Goal: Transaction & Acquisition: Book appointment/travel/reservation

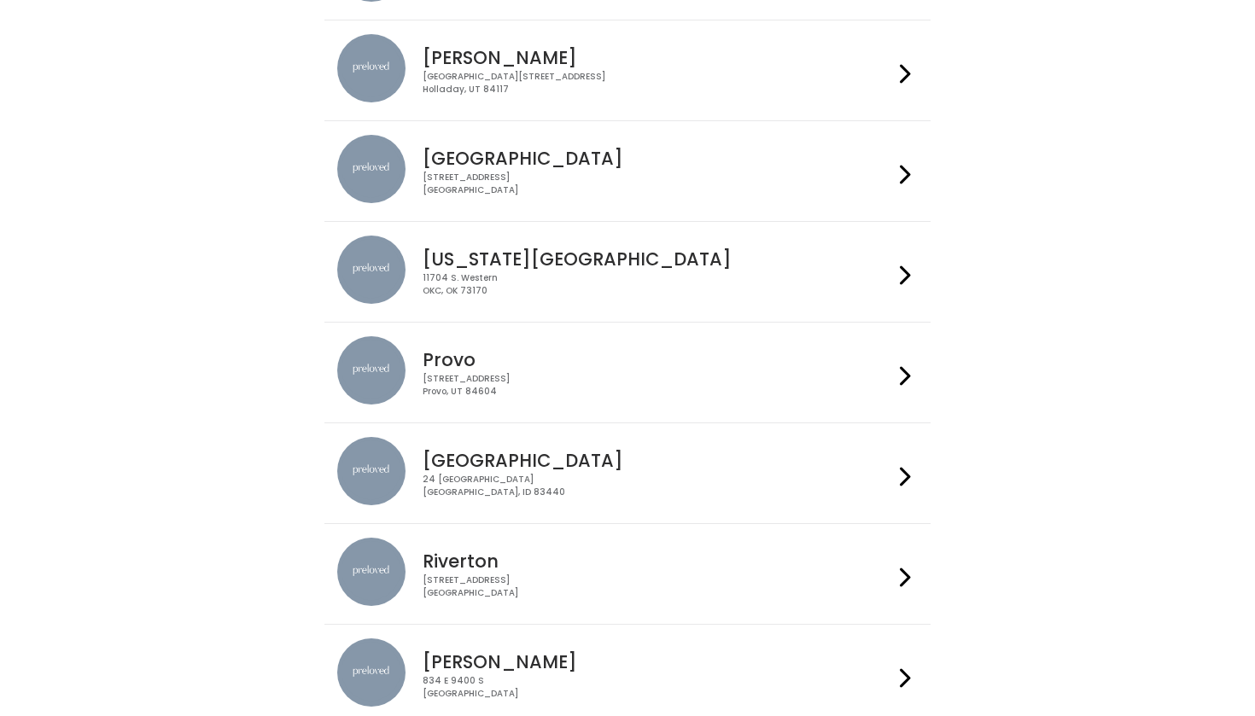
scroll to position [353, 0]
click at [890, 382] on div "230 W Cougar Blvd Provo, UT 84604" at bounding box center [658, 385] width 470 height 25
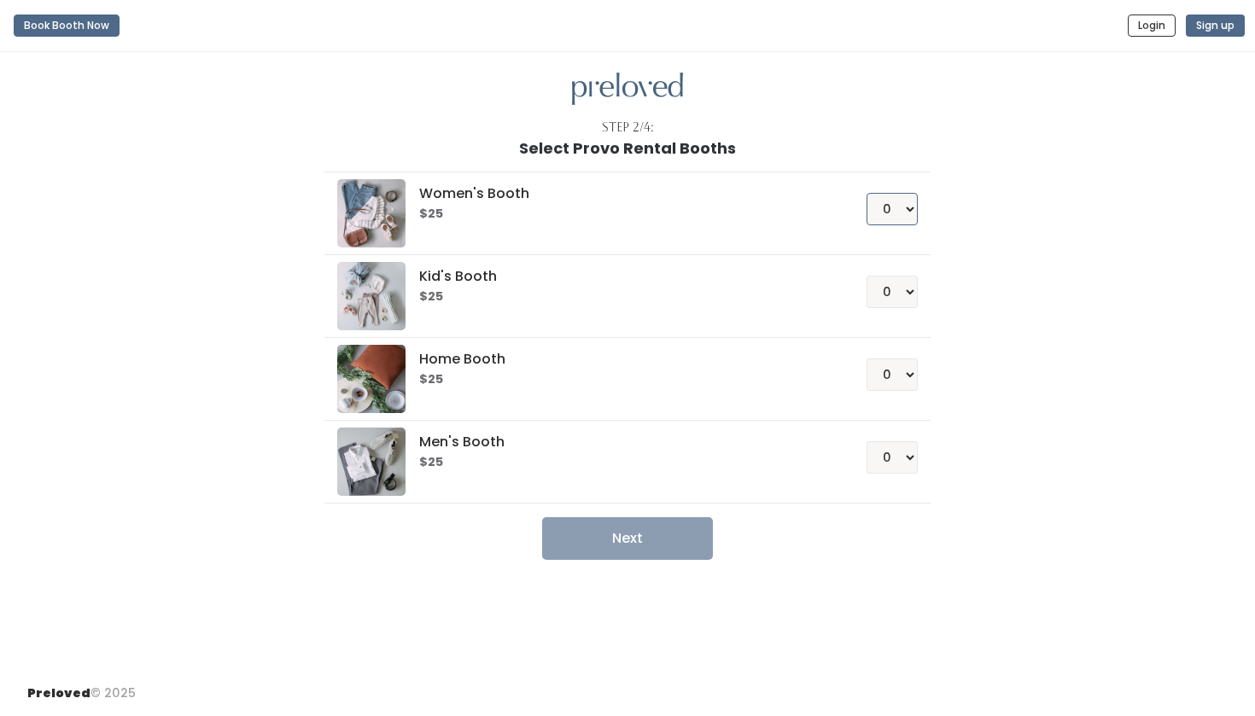
select select "1"
click at [621, 557] on button "Next" at bounding box center [627, 538] width 171 height 43
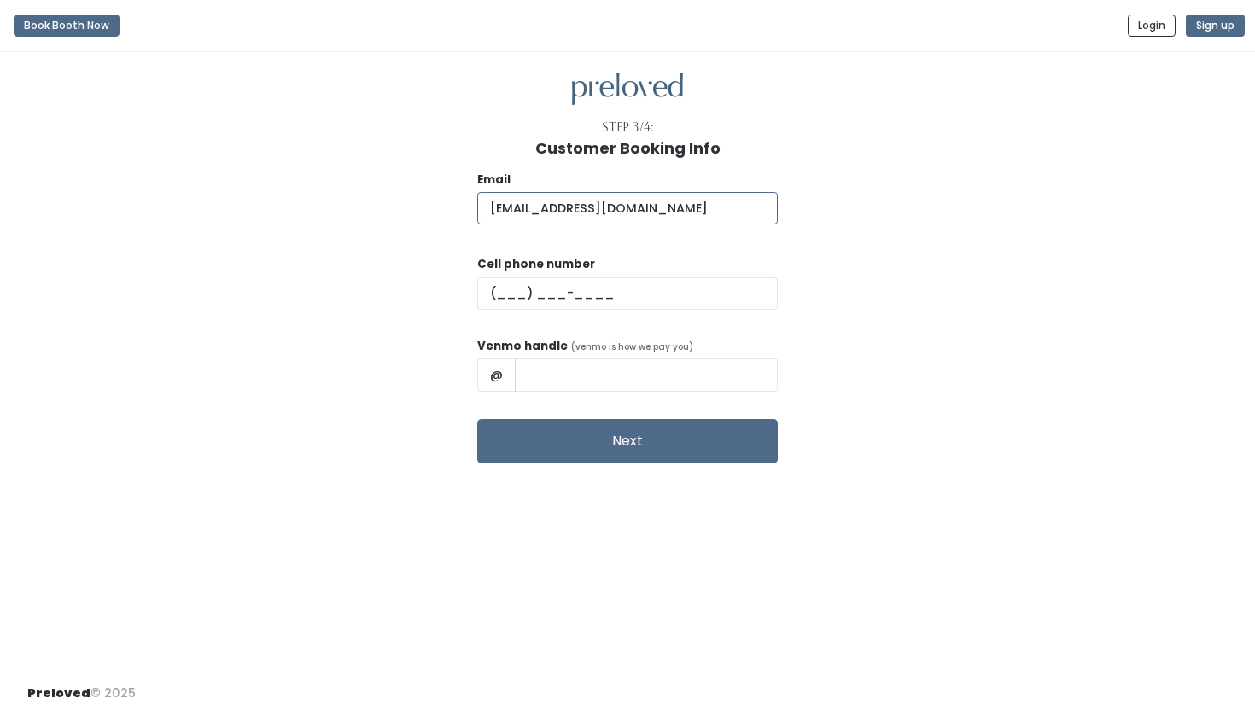
type input "marloweclayton1@gmail.com"
type input "(702) 606-8350"
click at [592, 370] on input "text" at bounding box center [646, 375] width 263 height 32
type input "Marlowe-clayton"
click at [670, 448] on button "Next" at bounding box center [627, 441] width 300 height 44
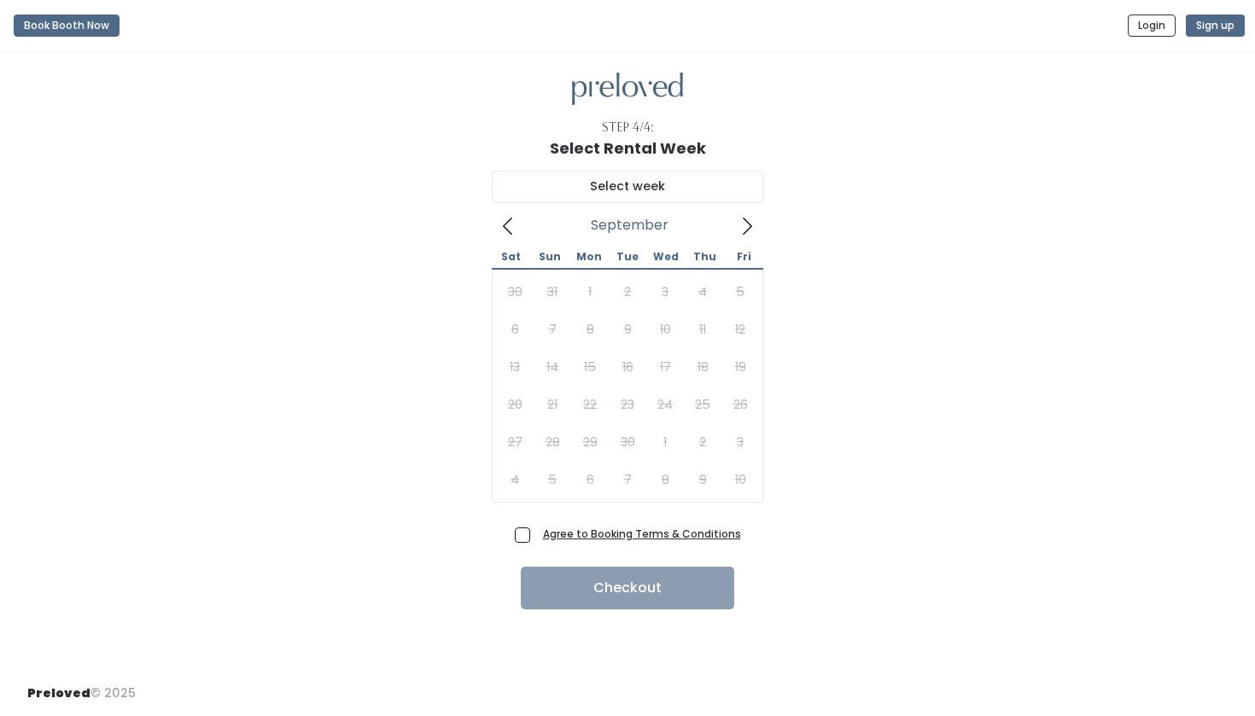
click at [536, 532] on span "Agree to Booking Terms & Conditions" at bounding box center [638, 533] width 205 height 17
click at [536, 532] on input "Agree to Booking Terms & Conditions" at bounding box center [541, 530] width 11 height 11
checkbox input "true"
click at [750, 219] on icon at bounding box center [747, 226] width 19 height 19
click at [511, 228] on icon at bounding box center [508, 226] width 19 height 19
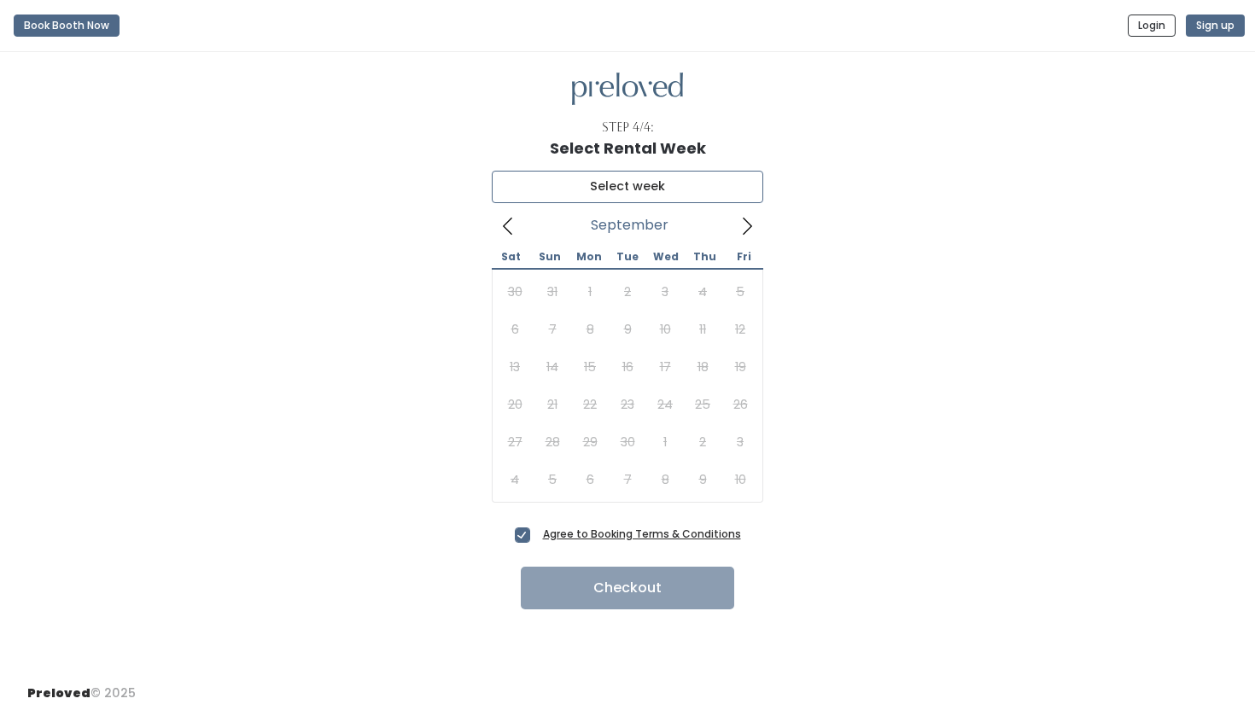
click at [645, 201] on input "text" at bounding box center [627, 187] width 271 height 32
click at [746, 223] on icon at bounding box center [747, 226] width 19 height 19
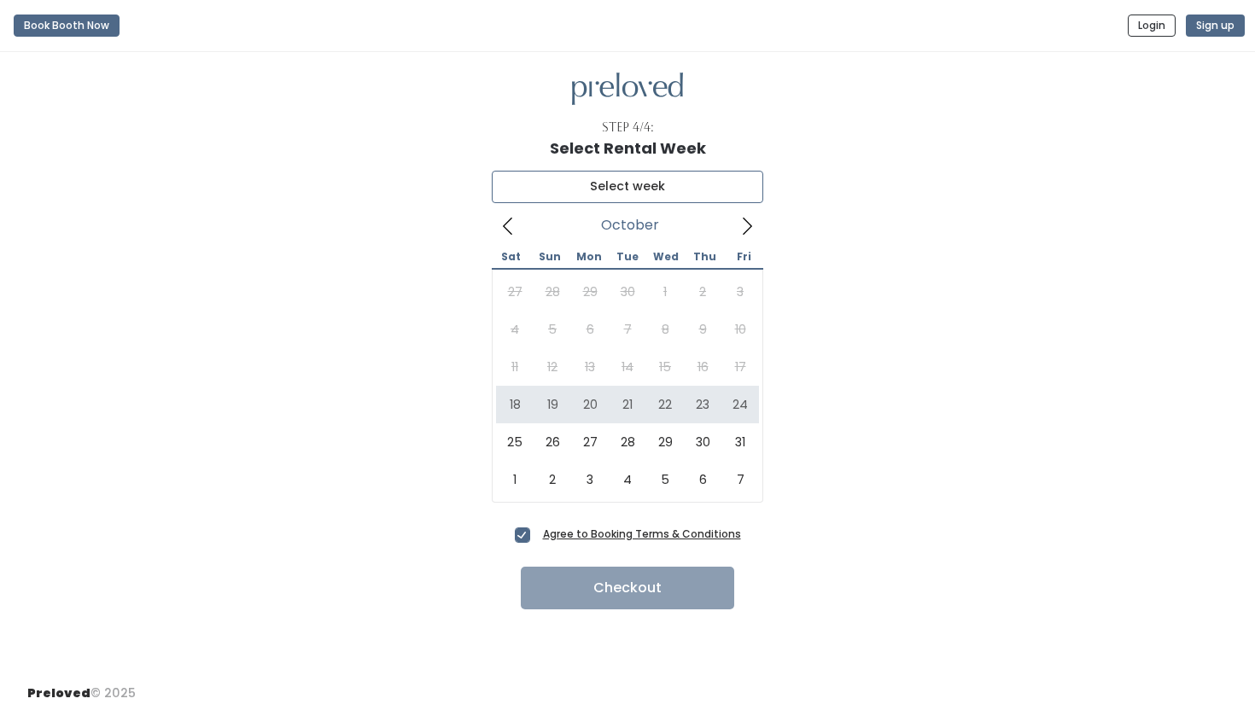
type input "October 18 to October 24"
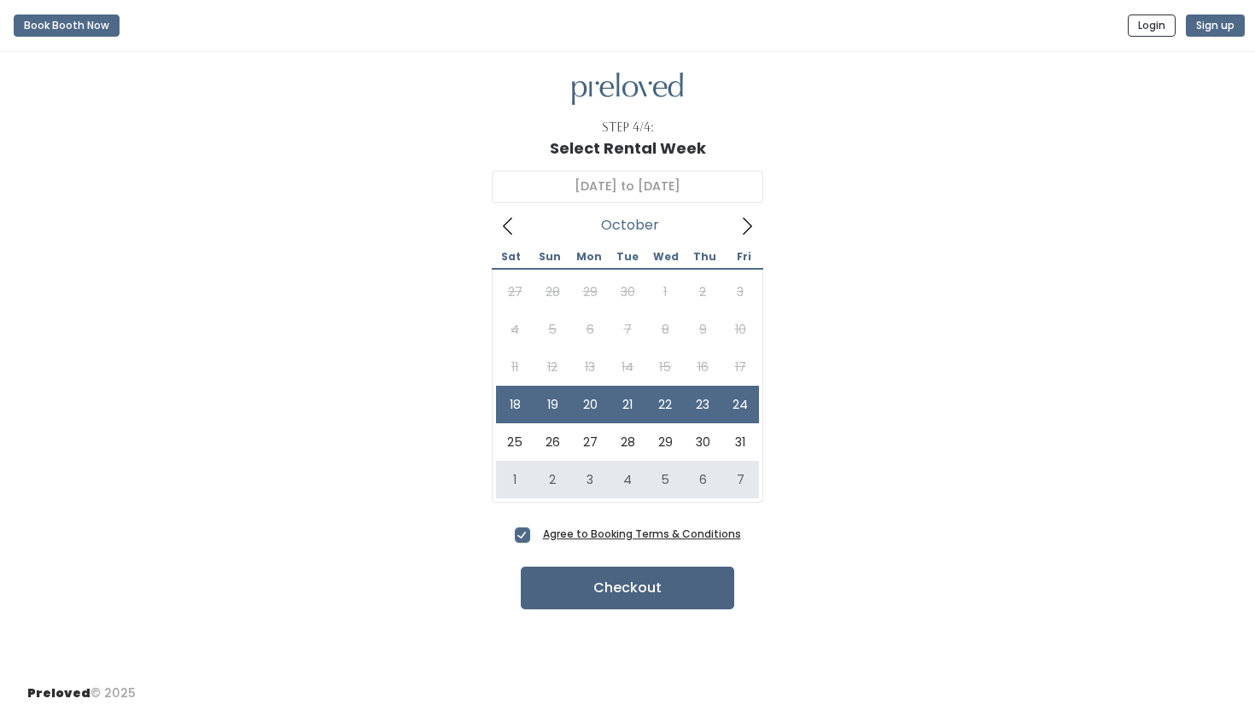
click at [610, 595] on button "Checkout" at bounding box center [627, 588] width 213 height 43
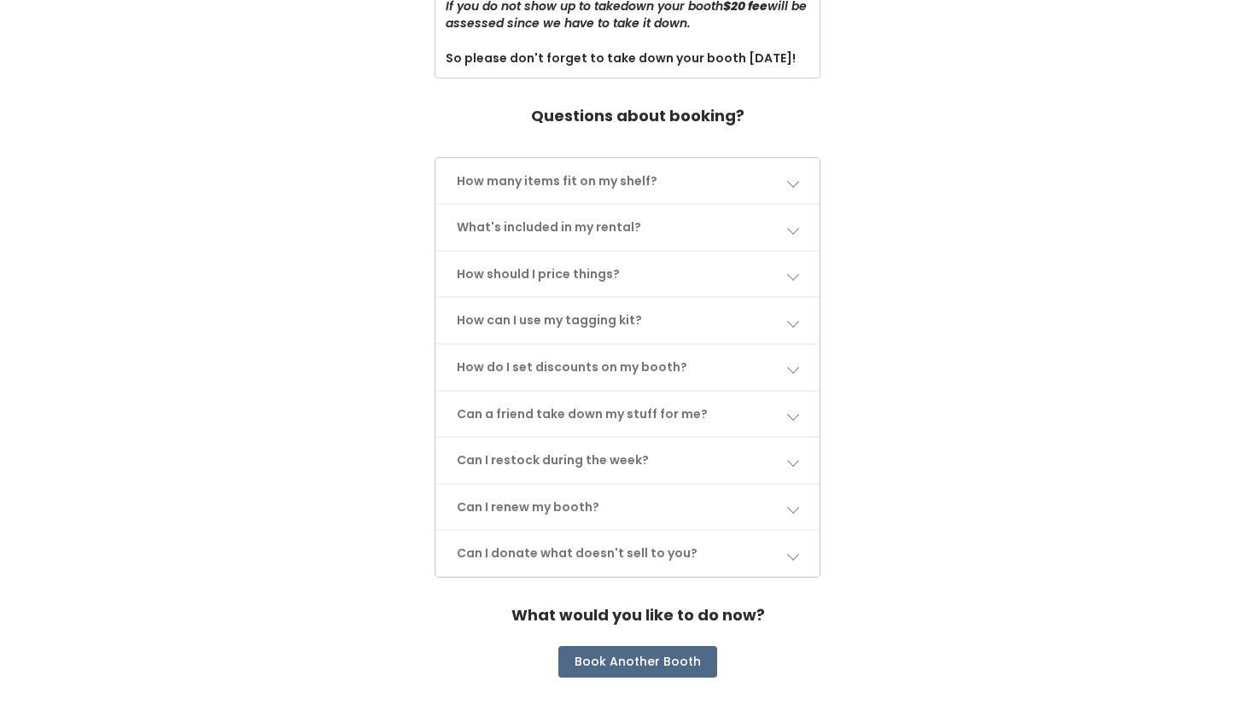
scroll to position [752, 0]
click at [767, 160] on link "How many items fit on my shelf?" at bounding box center [627, 182] width 383 height 45
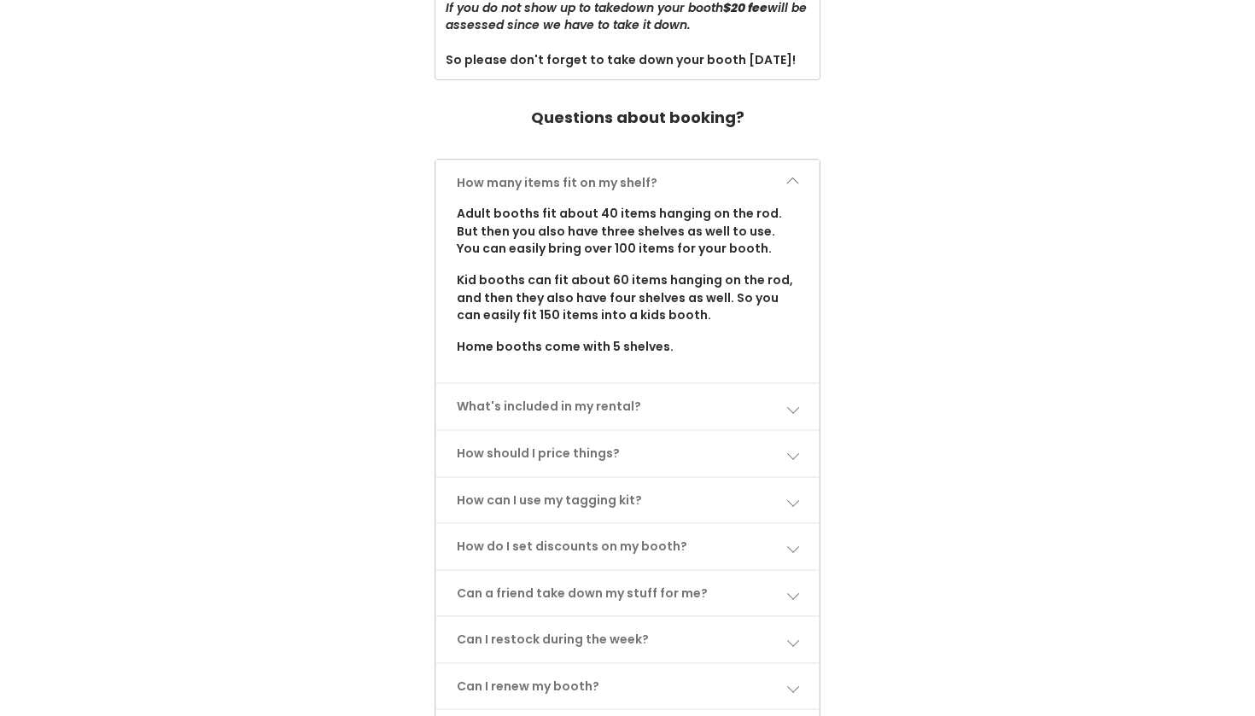
click at [767, 160] on link "How many items fit on my shelf?" at bounding box center [627, 182] width 383 height 45
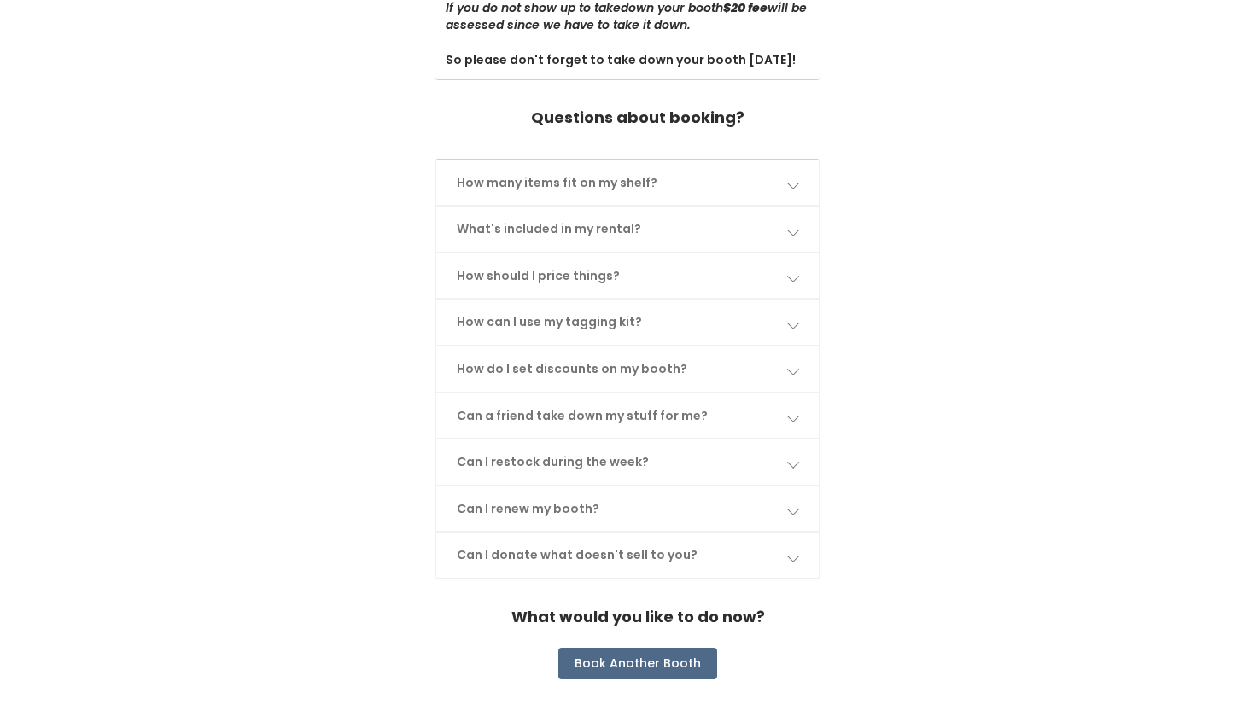
click at [799, 207] on link "What's included in my rental?" at bounding box center [627, 229] width 383 height 45
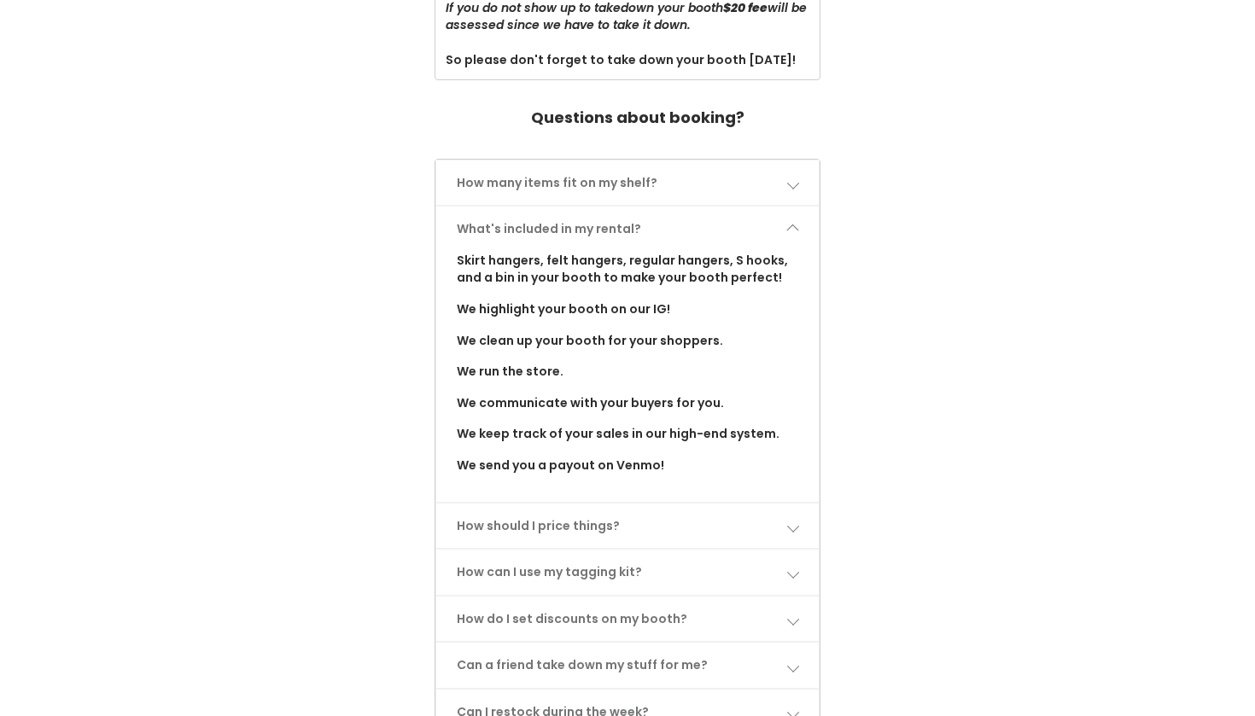
click at [800, 207] on link "What's included in my rental?" at bounding box center [627, 229] width 383 height 45
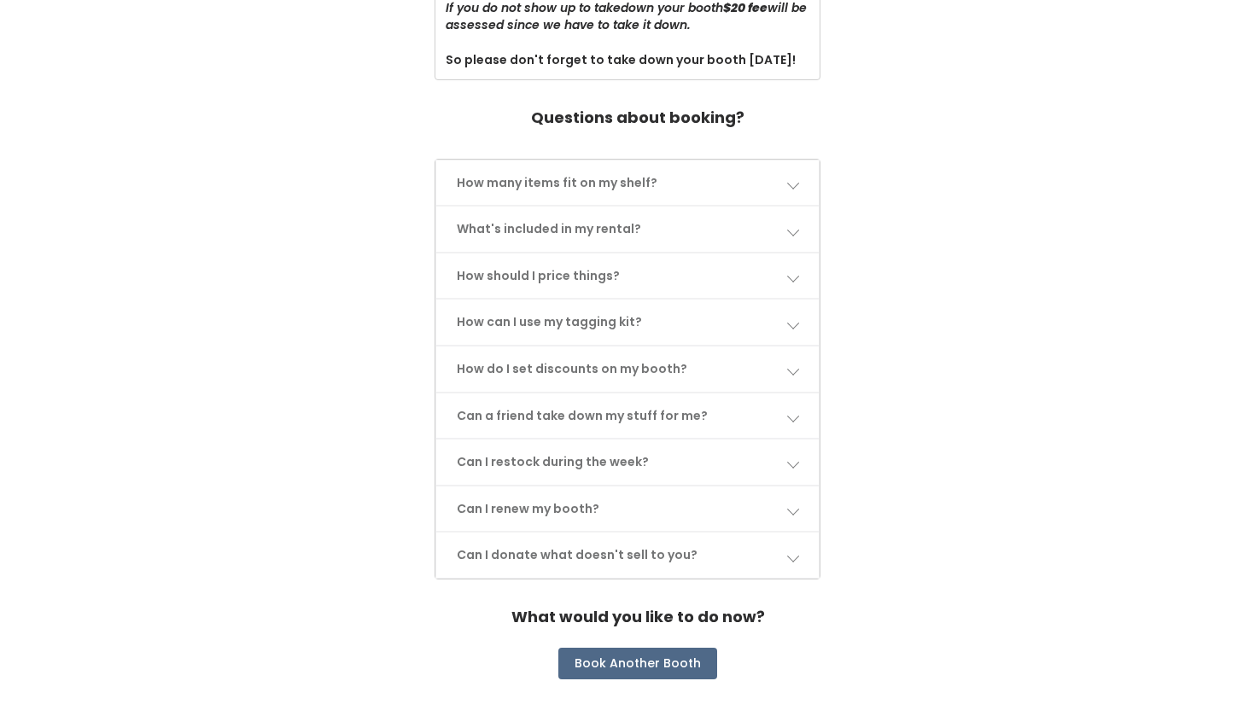
click at [789, 270] on span at bounding box center [792, 276] width 12 height 12
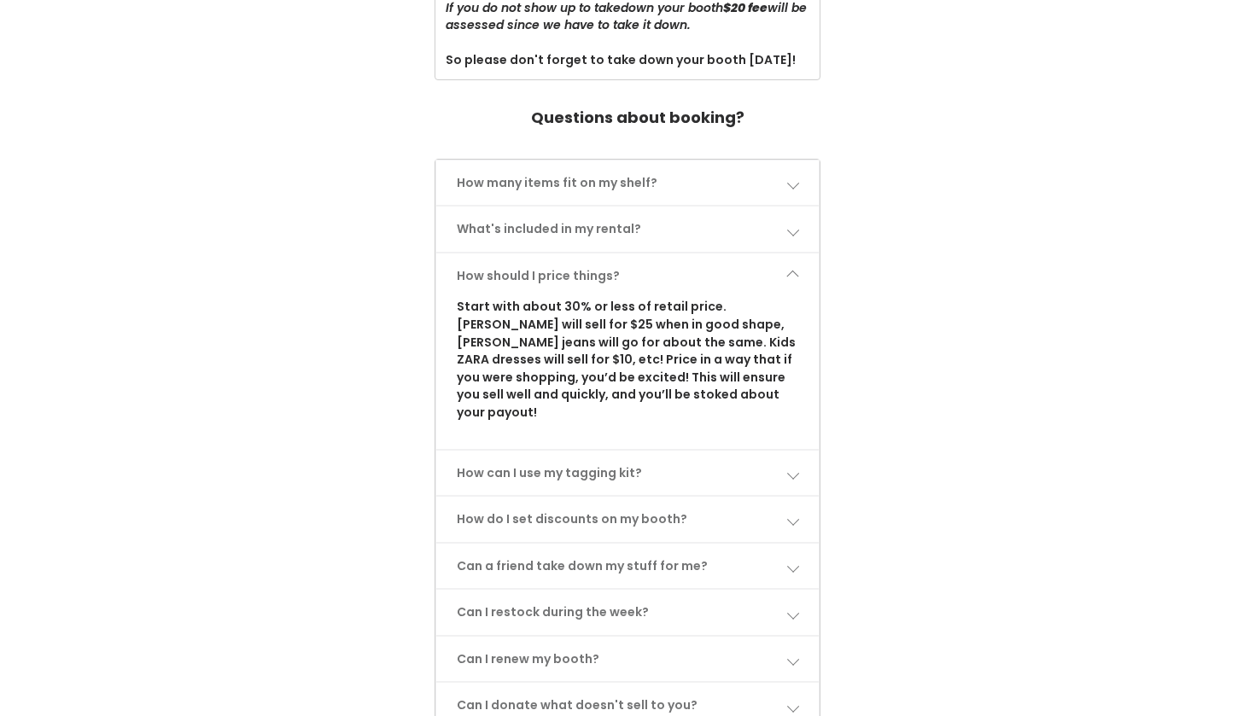
click at [789, 270] on span at bounding box center [792, 276] width 12 height 12
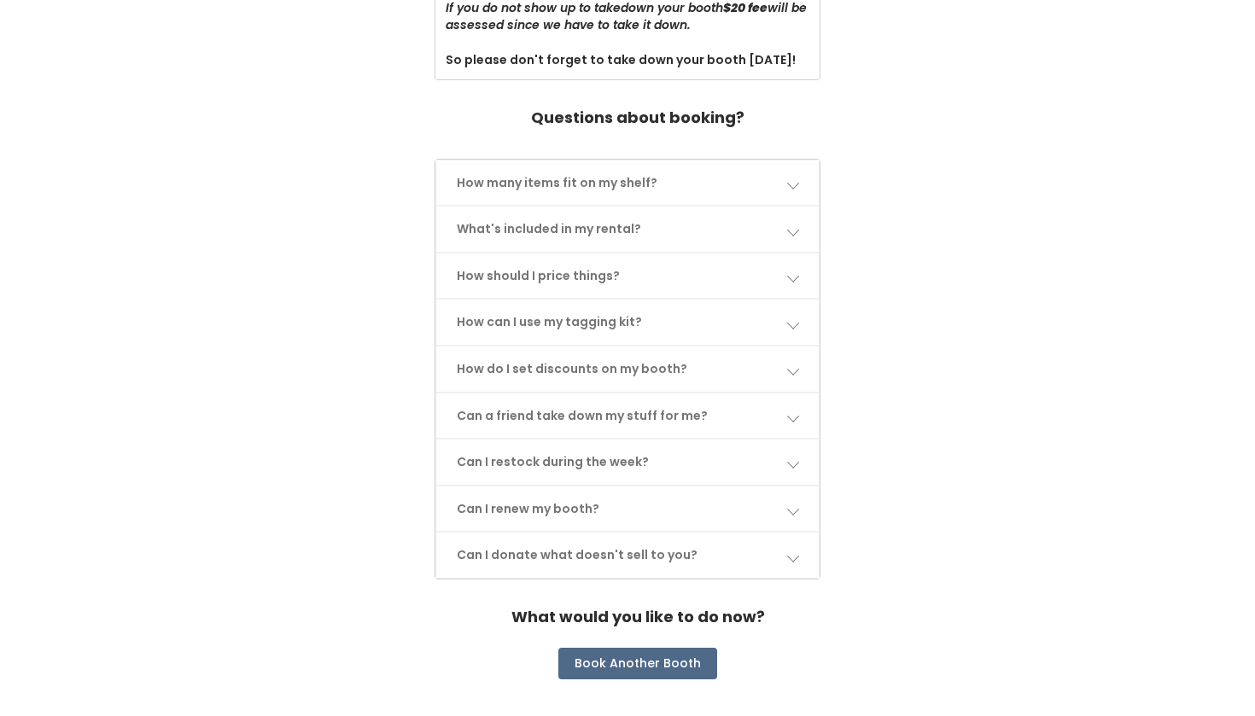
click at [795, 317] on span at bounding box center [792, 323] width 12 height 12
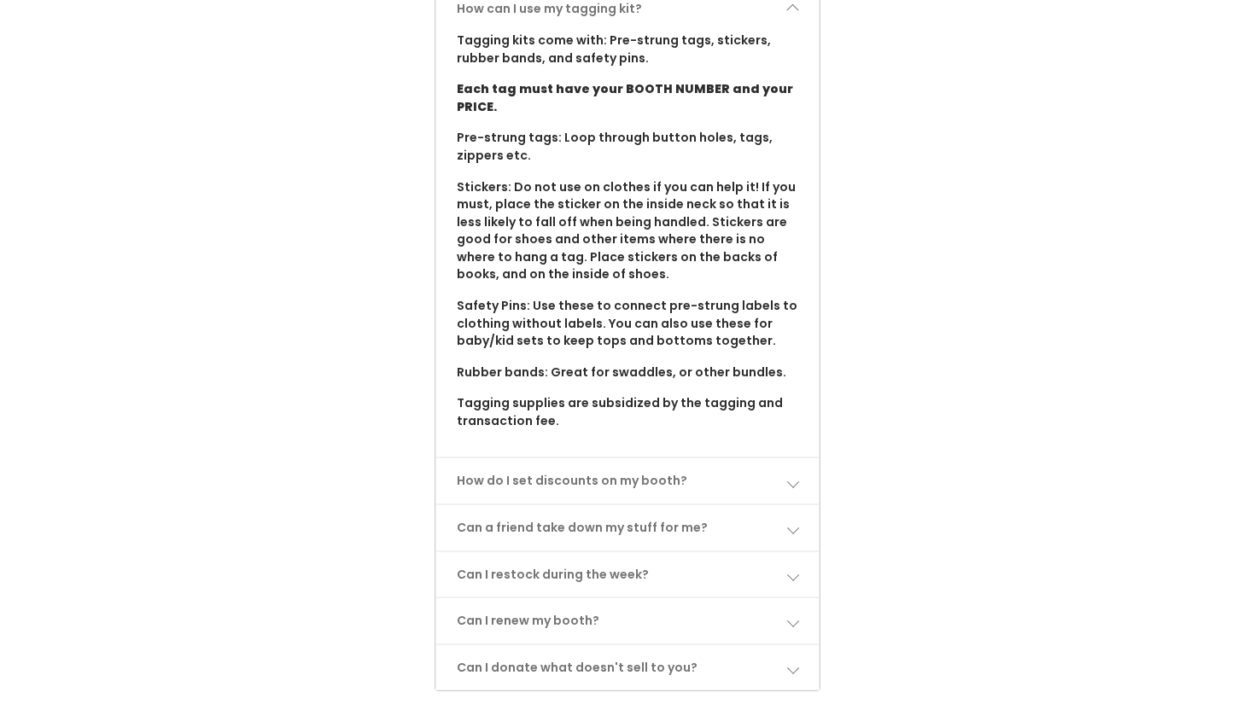
scroll to position [1082, 0]
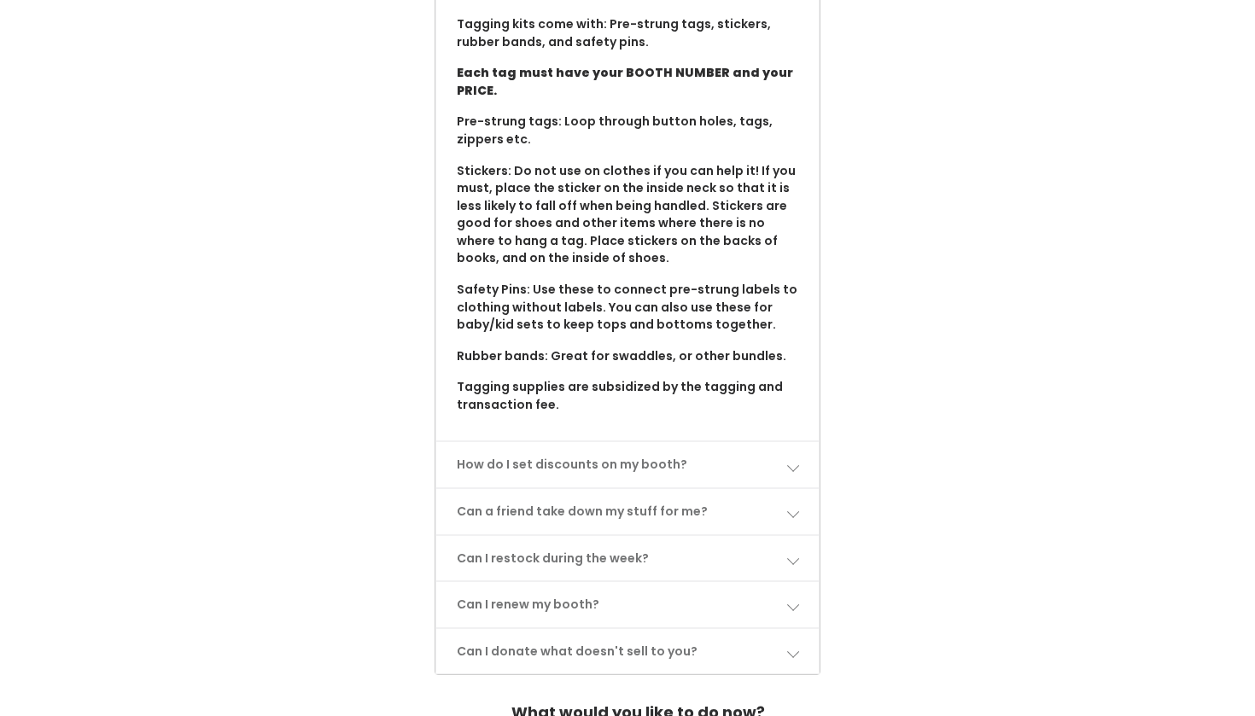
click at [796, 459] on span at bounding box center [792, 465] width 12 height 12
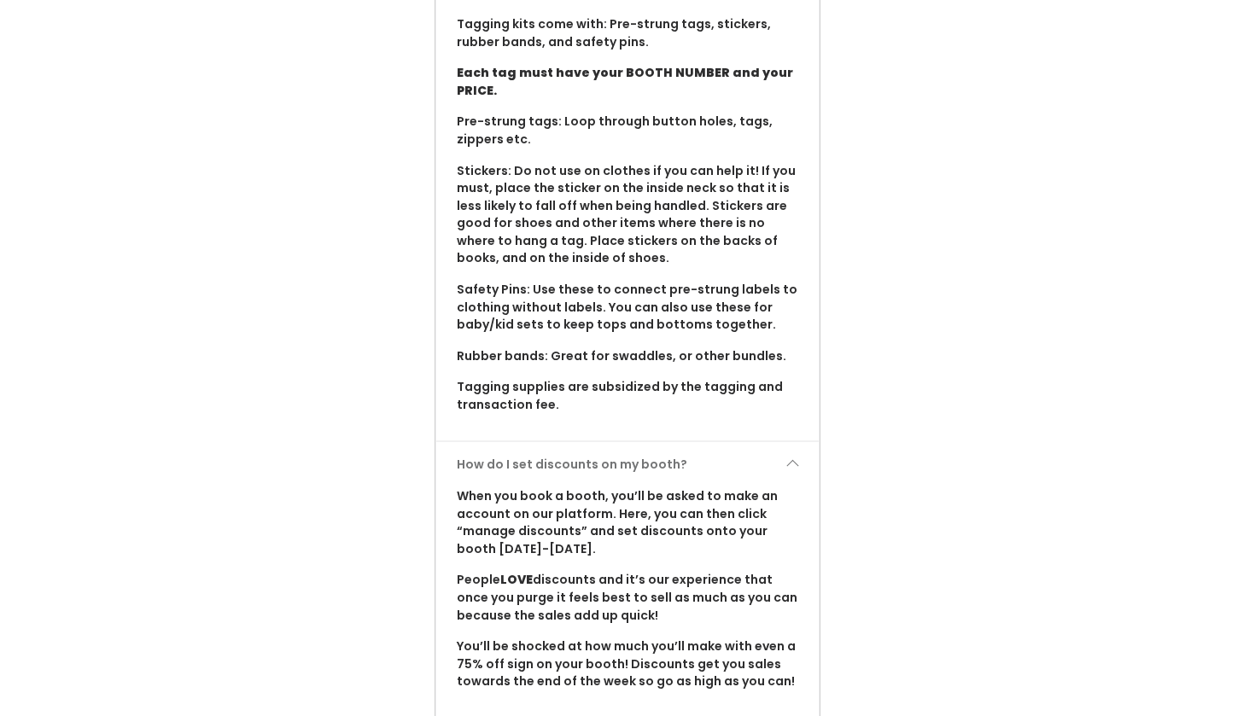
click at [796, 459] on span at bounding box center [792, 465] width 12 height 12
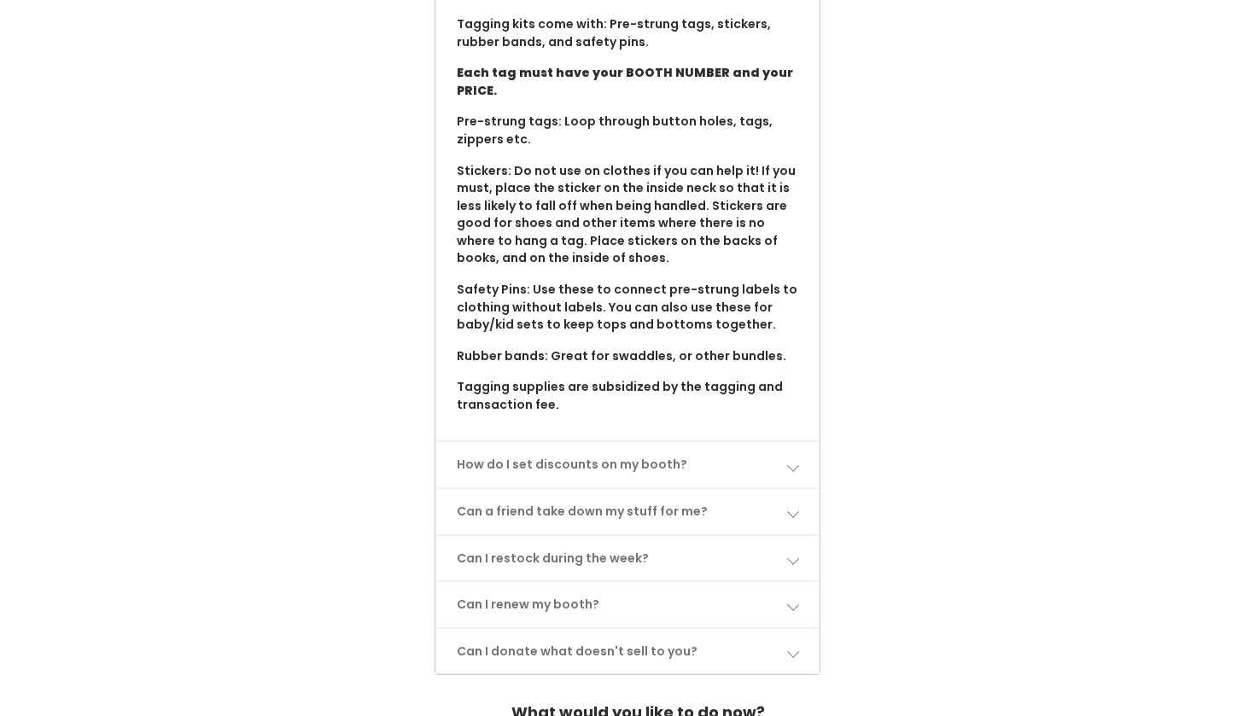
click at [804, 489] on link "Can a friend take down my stuff for me?" at bounding box center [627, 511] width 383 height 45
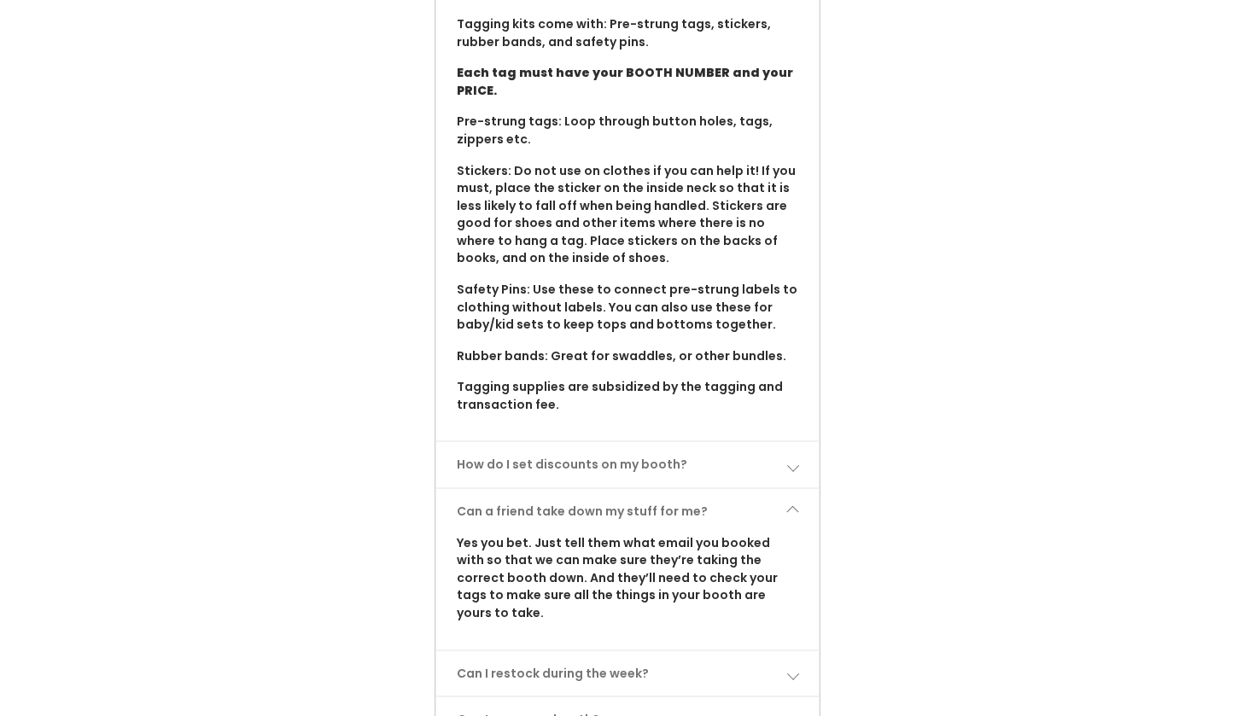
click at [804, 489] on link "Can a friend take down my stuff for me?" at bounding box center [627, 511] width 383 height 45
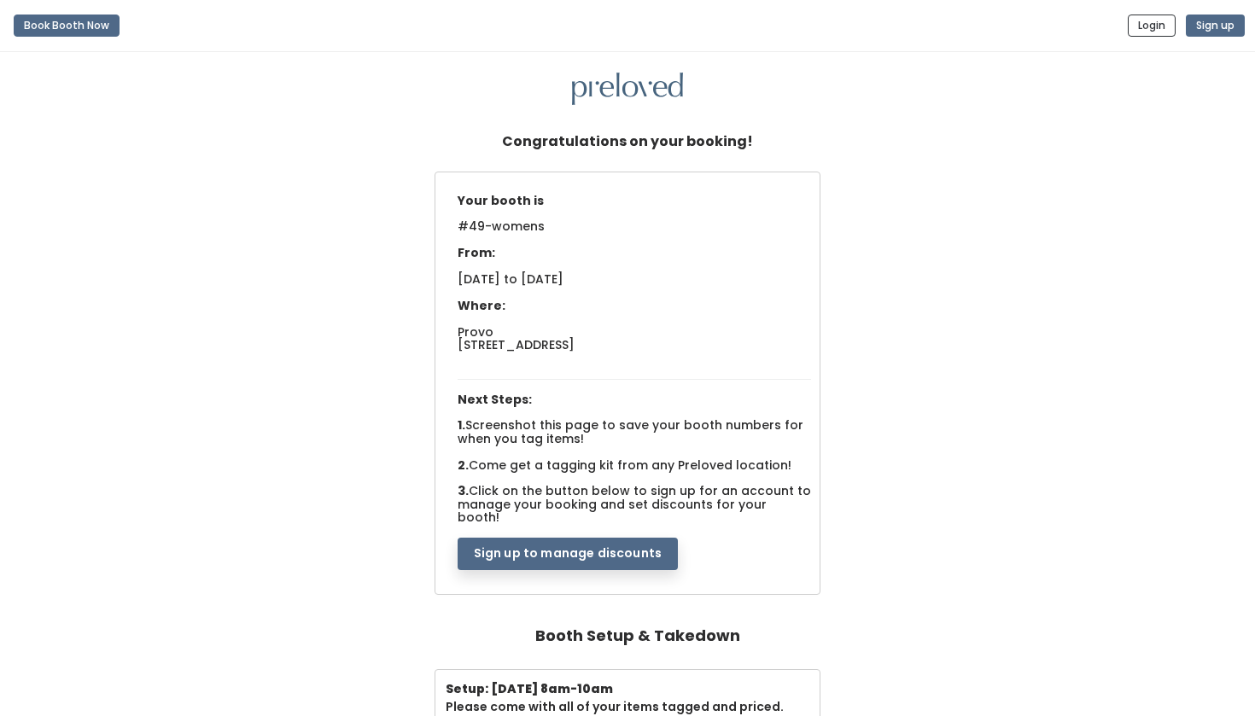
scroll to position [0, 0]
